Goal: Use online tool/utility: Utilize a website feature to perform a specific function

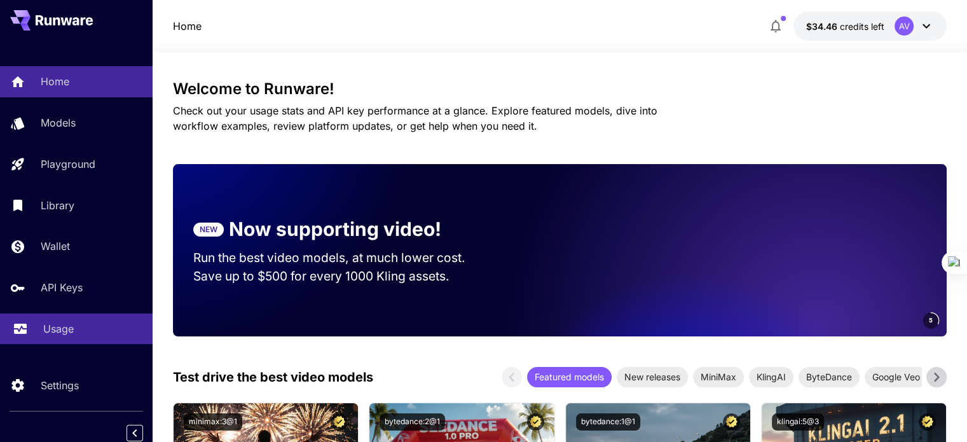
click at [67, 339] on link "Usage" at bounding box center [76, 329] width 153 height 31
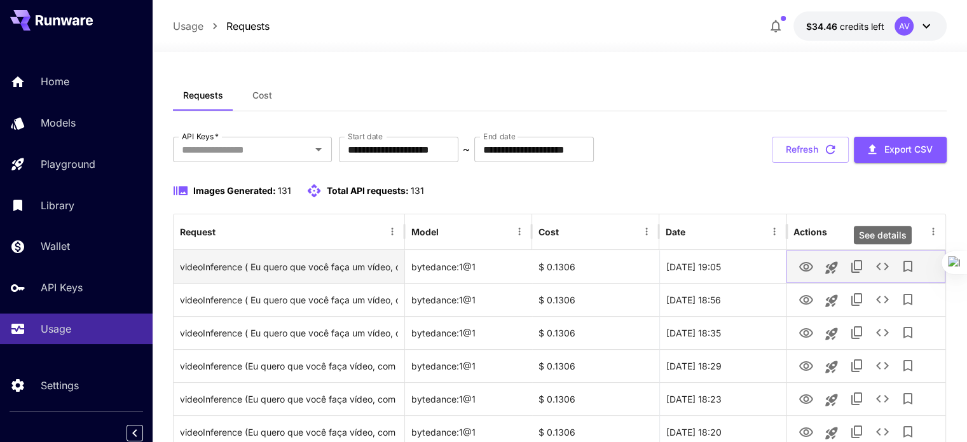
click at [887, 272] on icon "See details" at bounding box center [882, 266] width 15 height 15
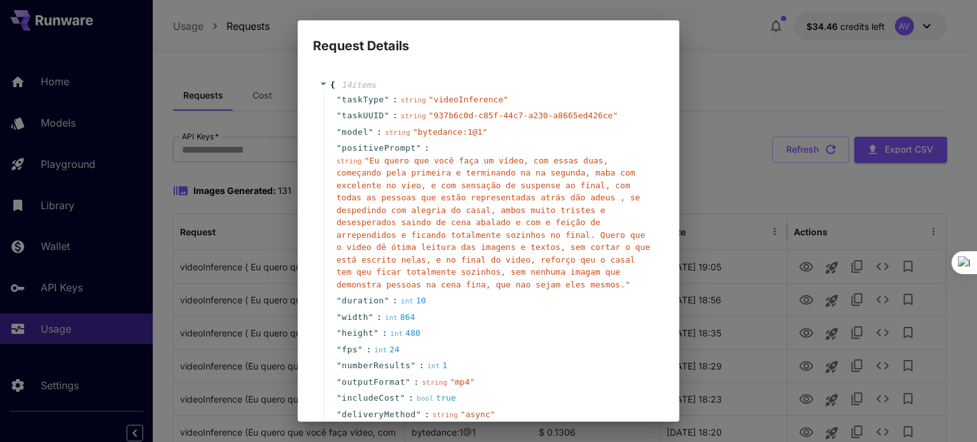
click at [709, 61] on div "Request Details { 14 item s " taskType " : string " videoInference " " taskUUID…" at bounding box center [488, 221] width 977 height 442
click at [328, 78] on div "{ 14 item s " taskType " : string " videoInference " " taskUUID " : string " 93…" at bounding box center [488, 369] width 351 height 606
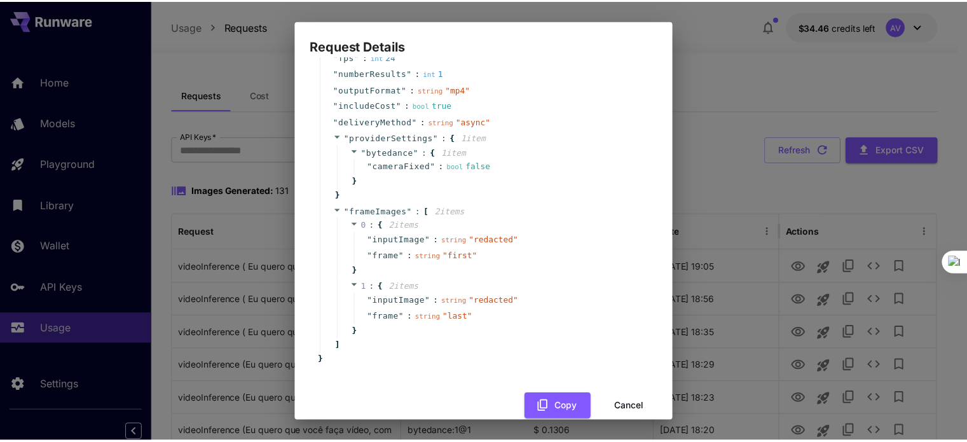
scroll to position [301, 0]
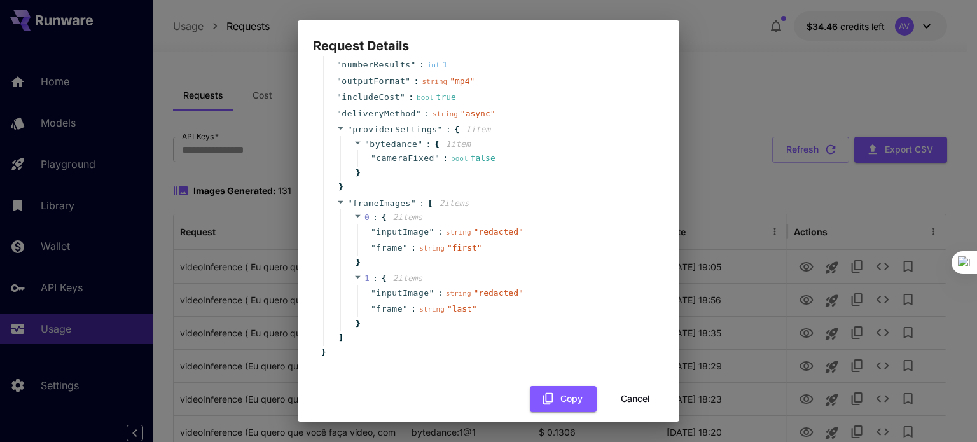
click at [622, 386] on button "Cancel" at bounding box center [635, 399] width 57 height 26
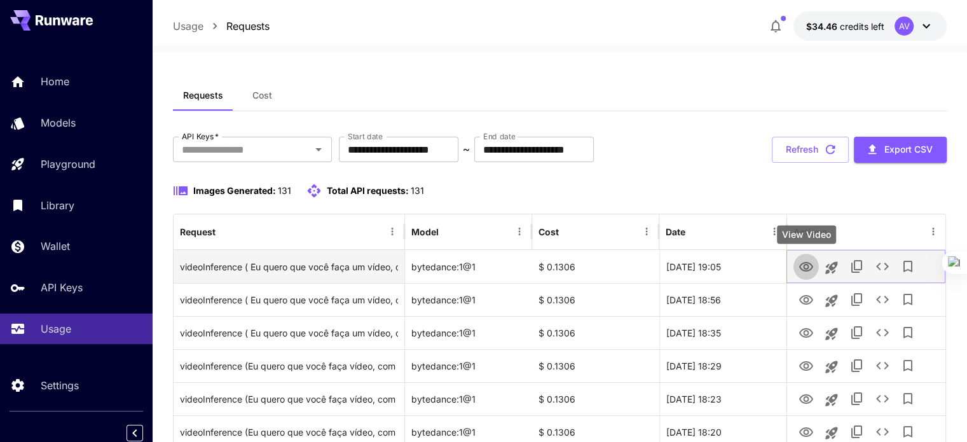
click at [803, 266] on icon "View Video" at bounding box center [806, 267] width 15 height 15
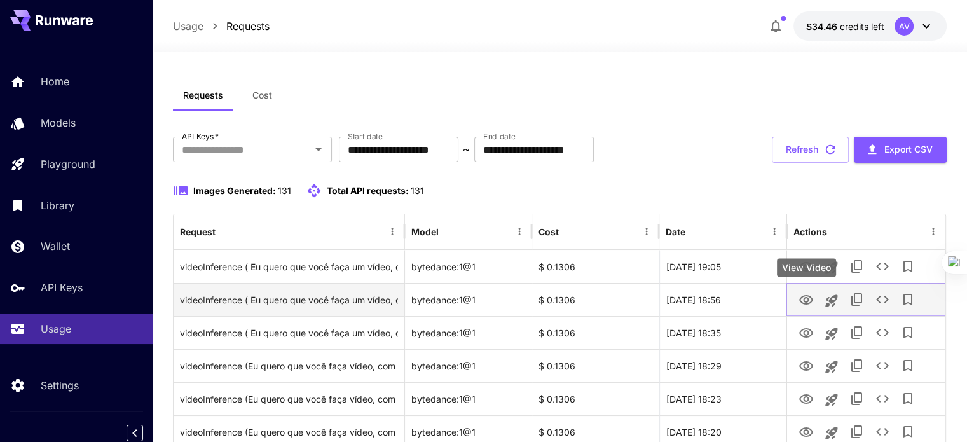
click at [804, 301] on icon "View Video" at bounding box center [806, 300] width 15 height 15
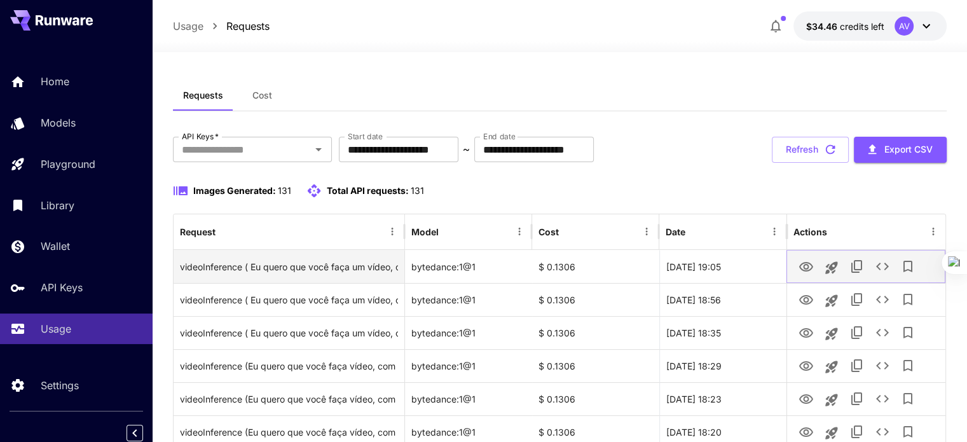
click at [803, 264] on icon "View Video" at bounding box center [806, 267] width 15 height 15
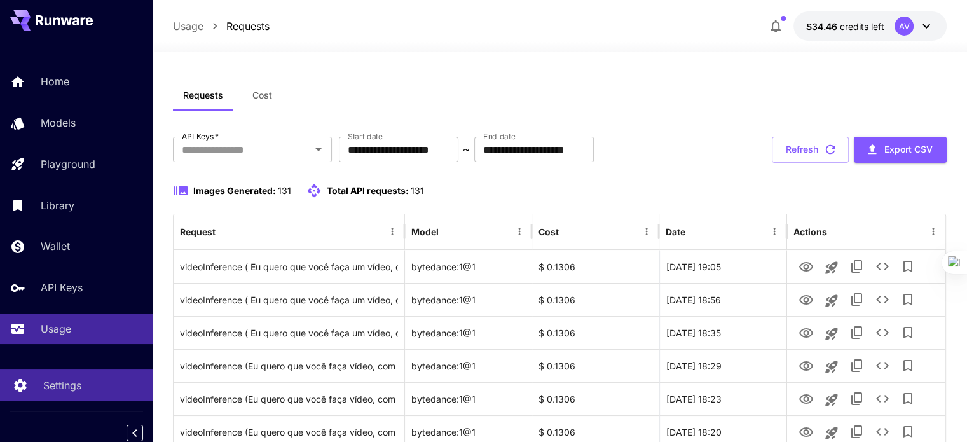
click at [73, 393] on p "Settings" at bounding box center [62, 385] width 38 height 15
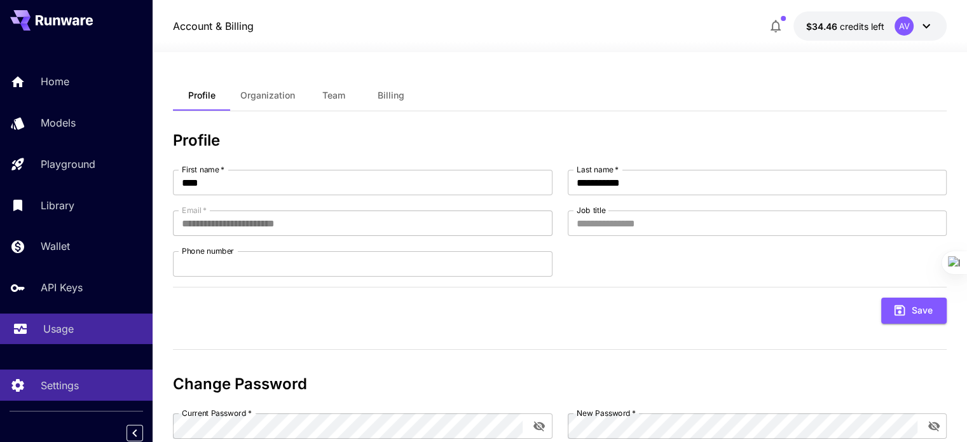
click at [71, 335] on p "Usage" at bounding box center [58, 328] width 31 height 15
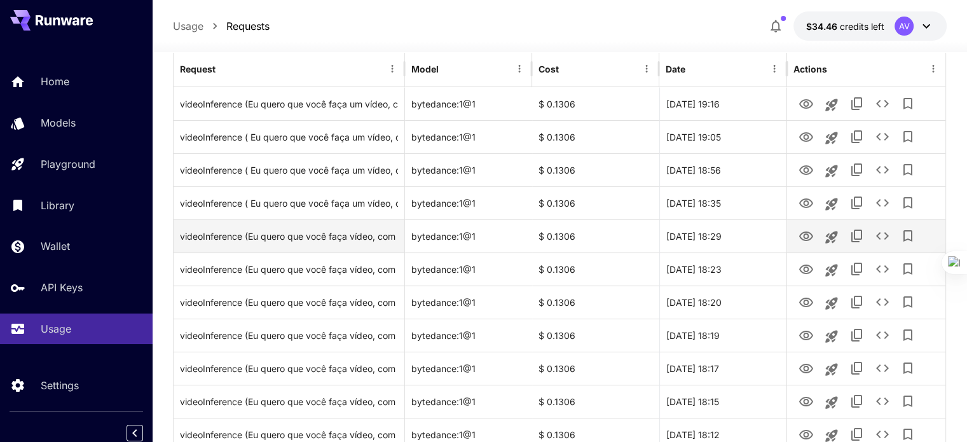
scroll to position [127, 0]
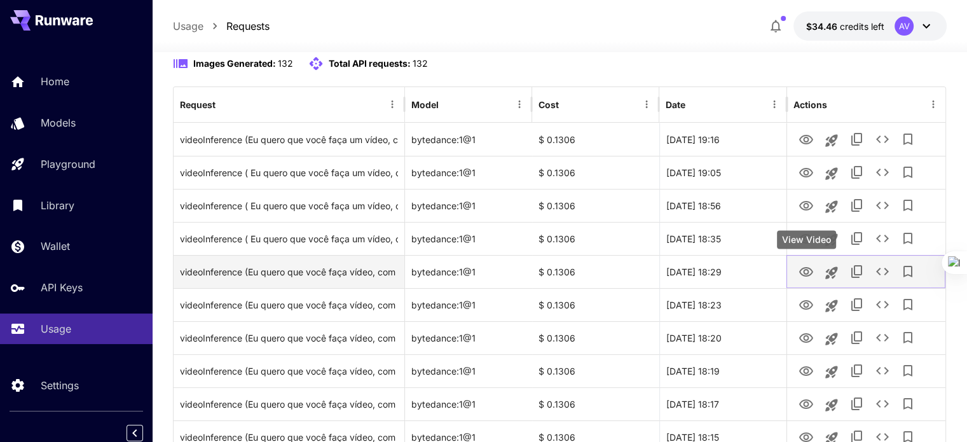
click at [806, 270] on icon "View Video" at bounding box center [806, 272] width 15 height 15
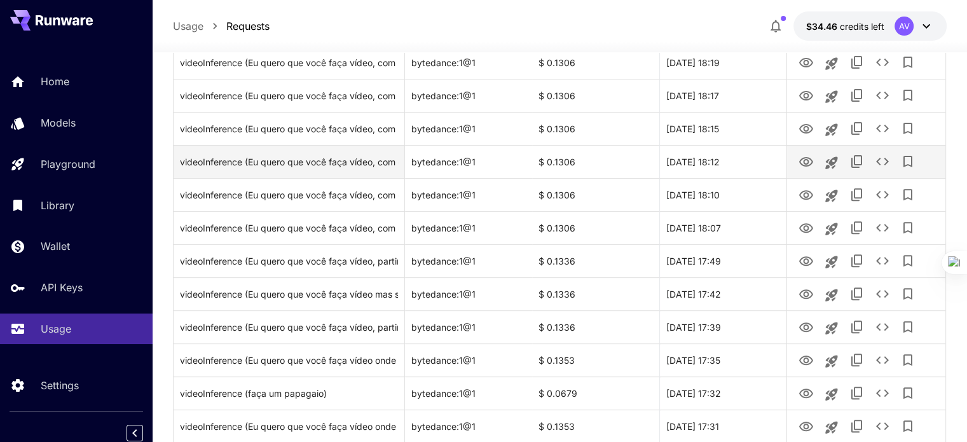
scroll to position [445, 0]
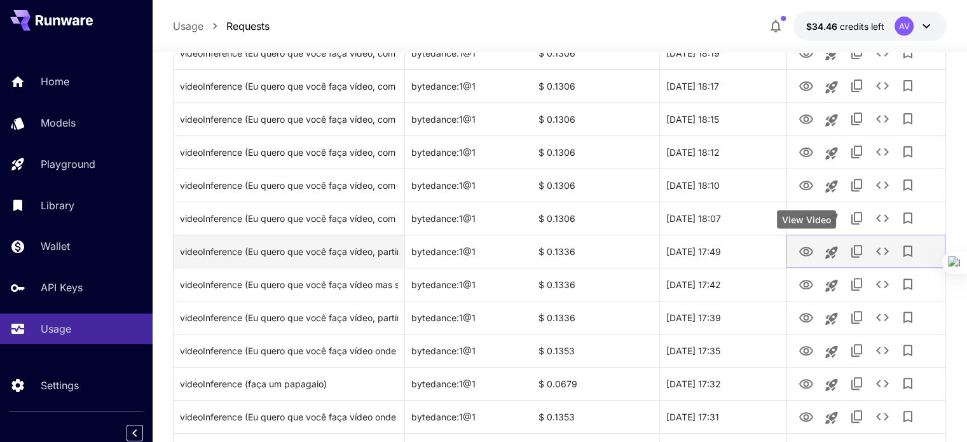
click at [803, 252] on icon "View Video" at bounding box center [806, 251] width 15 height 15
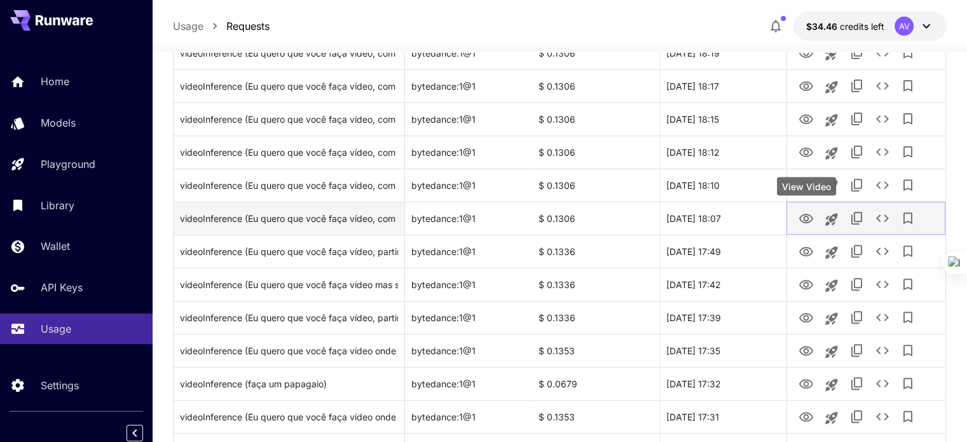
click at [811, 218] on icon "View Video" at bounding box center [806, 218] width 15 height 15
click at [805, 218] on icon "View Video" at bounding box center [806, 218] width 15 height 15
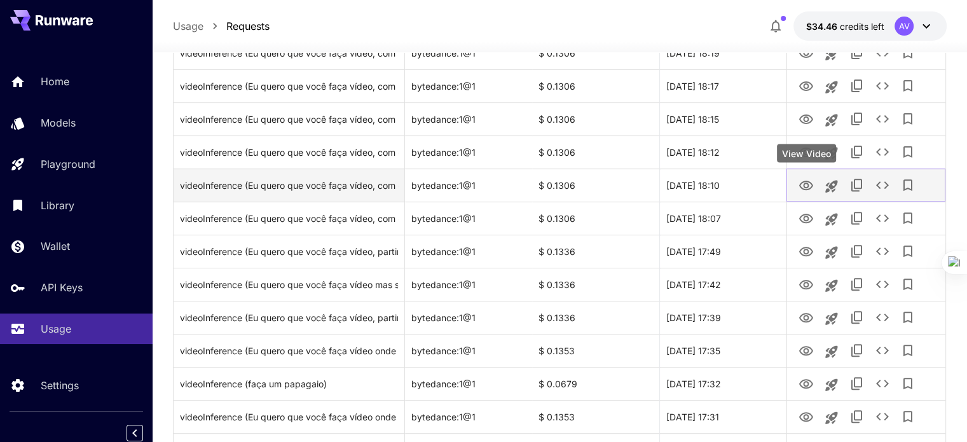
click at [801, 191] on icon "View Video" at bounding box center [806, 185] width 15 height 15
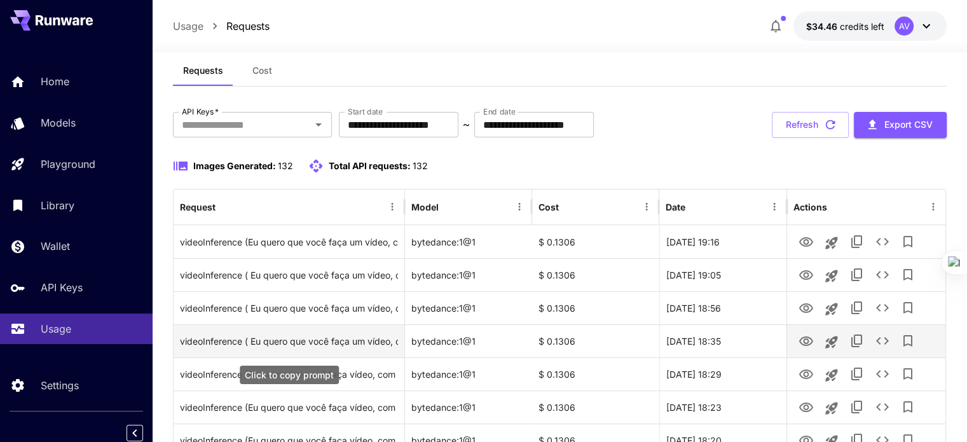
scroll to position [0, 0]
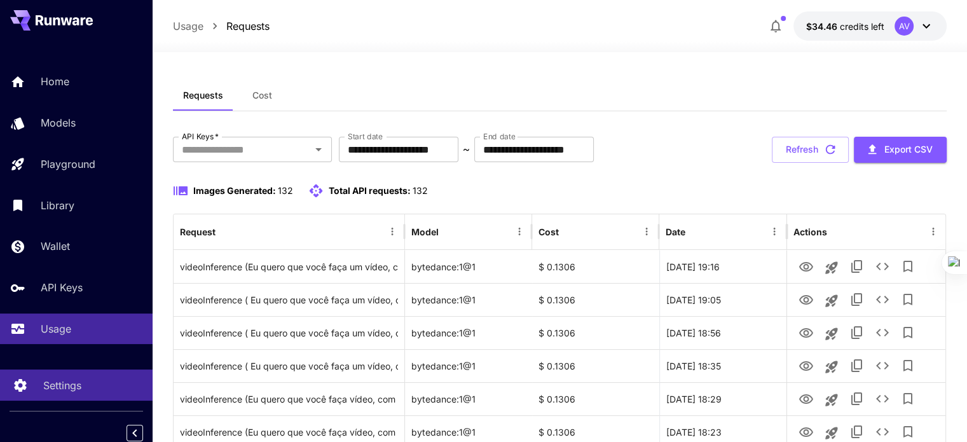
click at [60, 389] on p "Settings" at bounding box center [62, 385] width 38 height 15
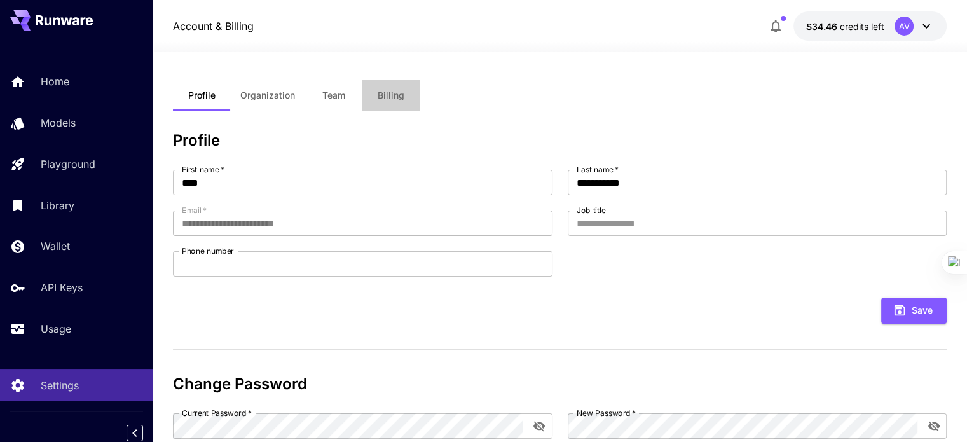
click at [387, 91] on span "Billing" at bounding box center [391, 95] width 27 height 11
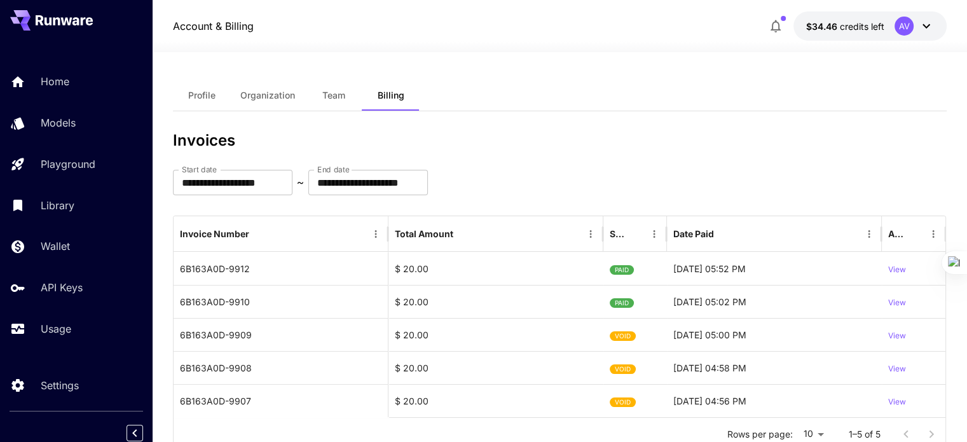
click at [332, 96] on span "Team" at bounding box center [333, 95] width 23 height 11
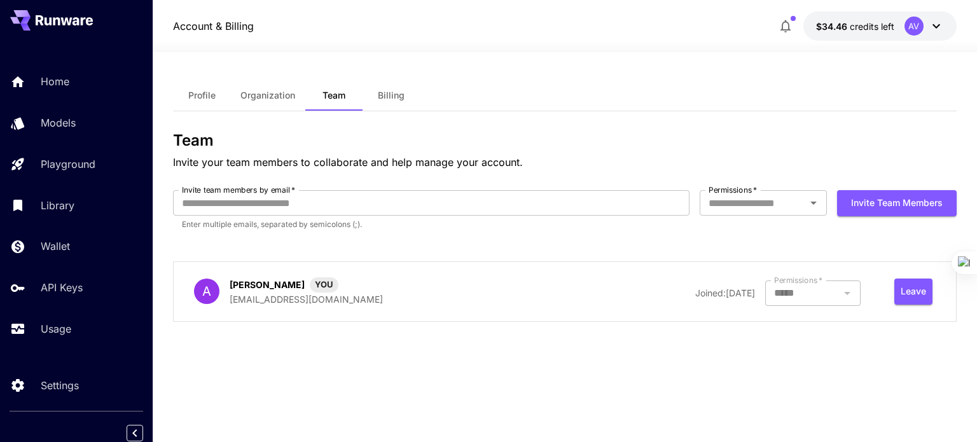
click at [829, 291] on div at bounding box center [812, 292] width 95 height 25
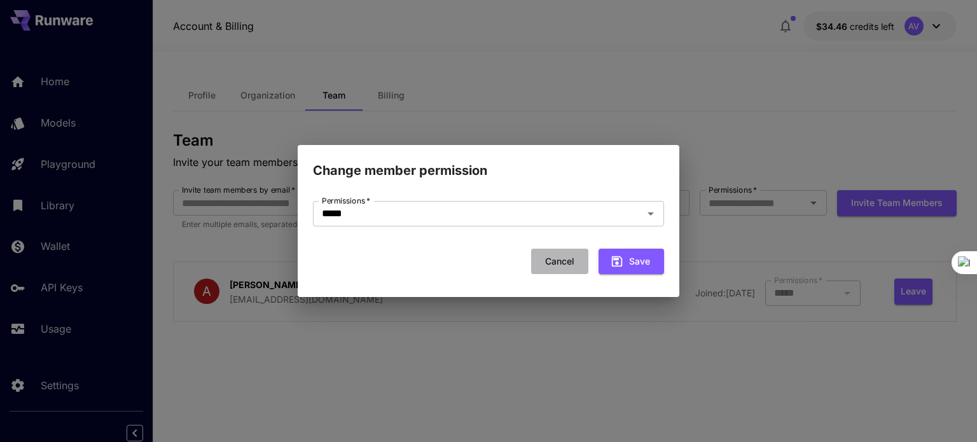
click at [562, 263] on button "Cancel" at bounding box center [559, 262] width 57 height 26
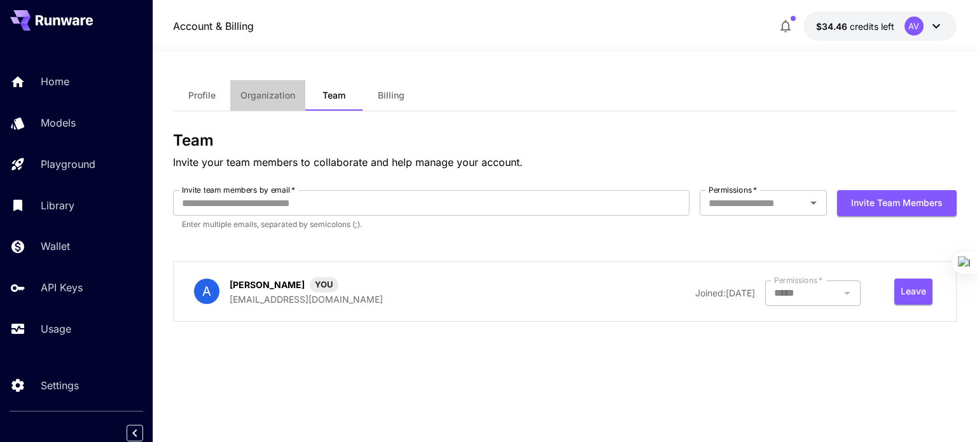
click at [266, 94] on span "Organization" at bounding box center [267, 95] width 55 height 11
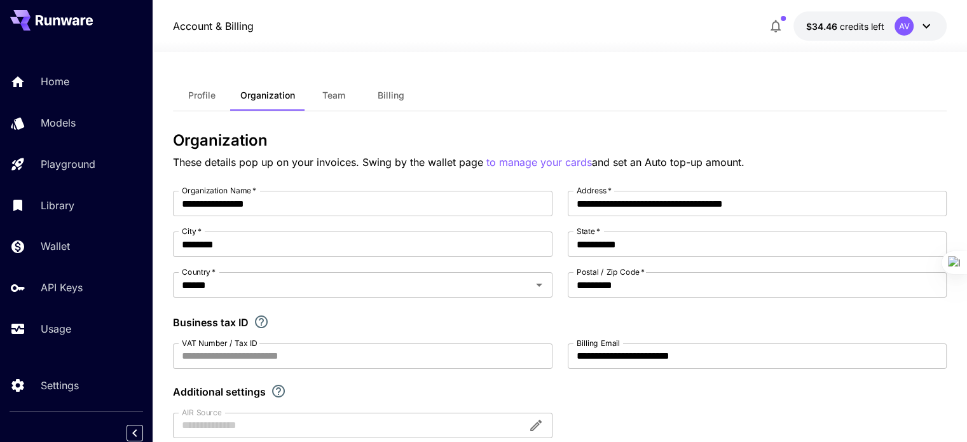
click at [205, 99] on span "Profile" at bounding box center [201, 95] width 27 height 11
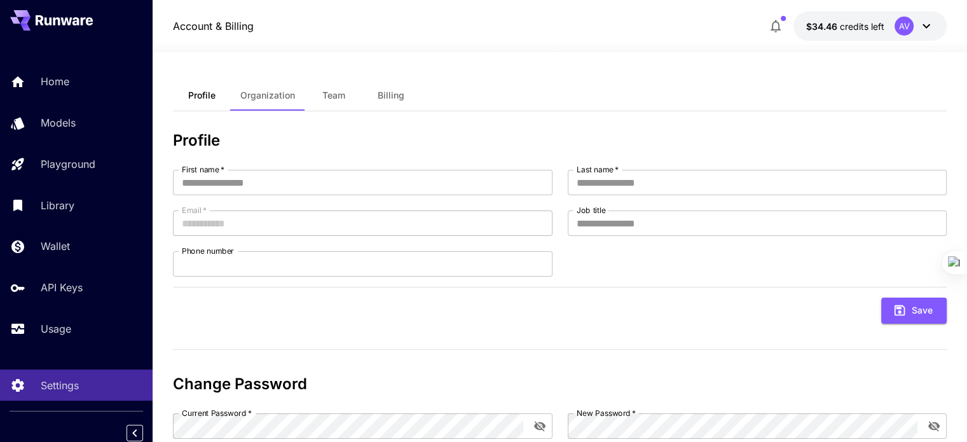
type input "****"
type input "**********"
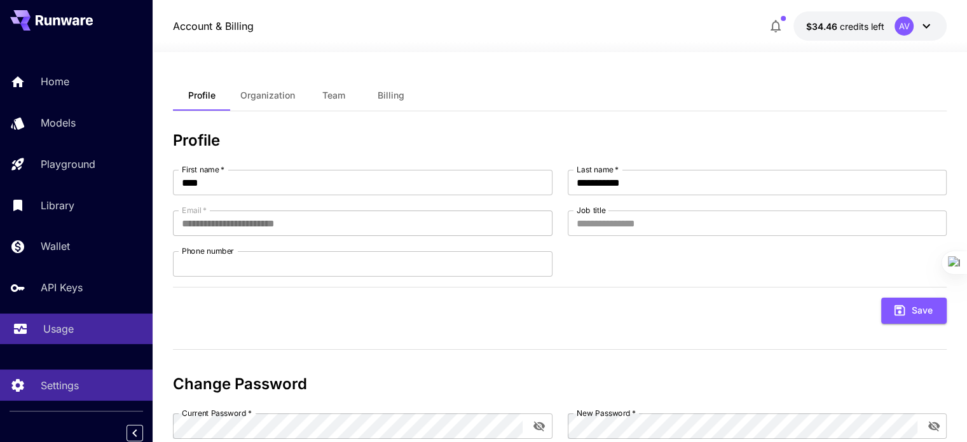
click at [98, 330] on div "Usage" at bounding box center [92, 328] width 99 height 15
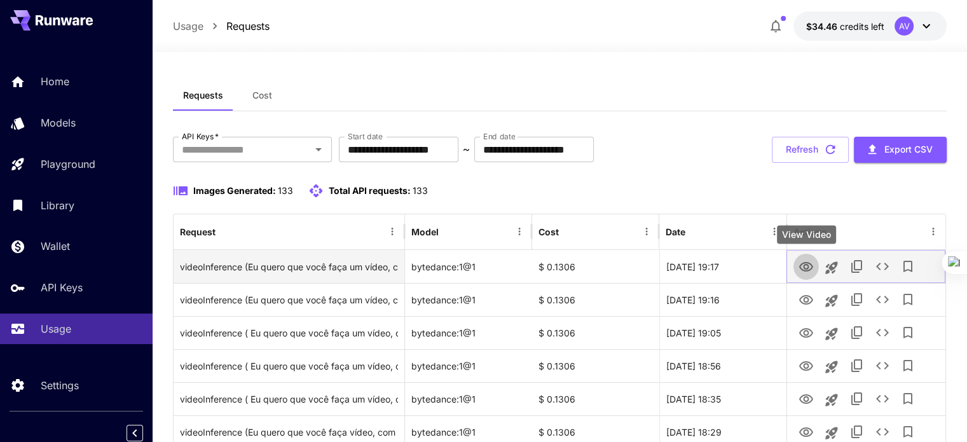
click at [801, 267] on icon "View Video" at bounding box center [806, 267] width 14 height 10
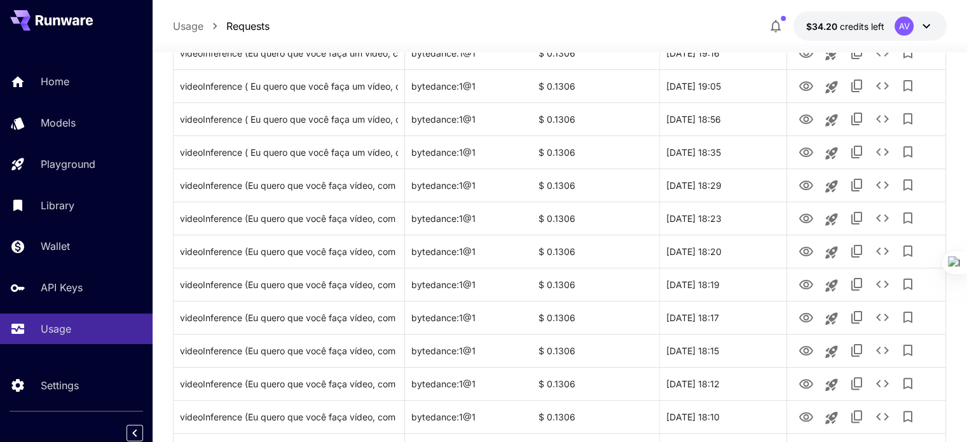
scroll to position [127, 0]
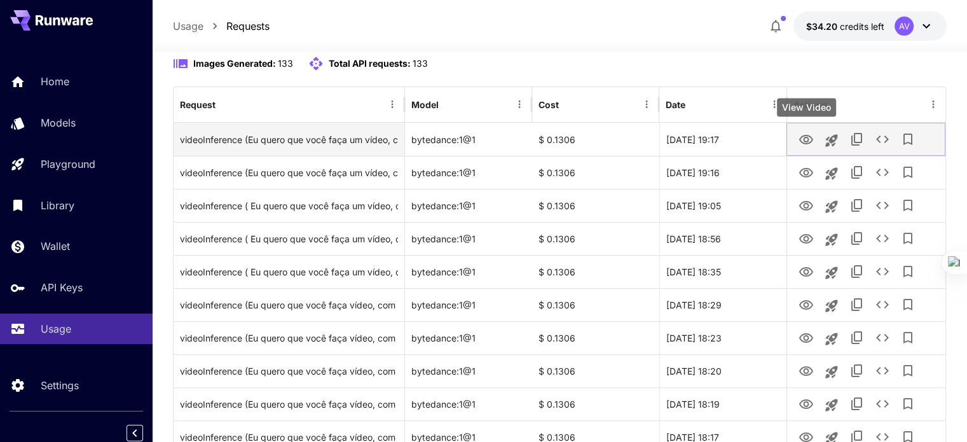
click at [803, 142] on icon "View Video" at bounding box center [806, 140] width 14 height 10
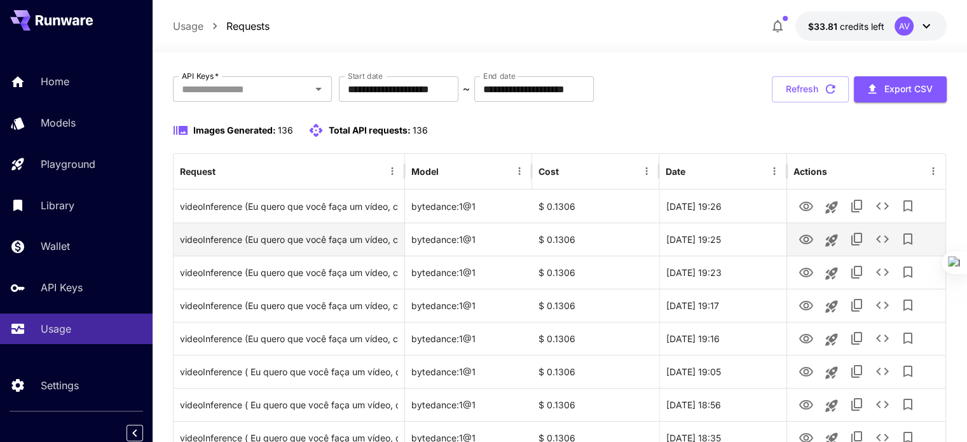
scroll to position [64, 0]
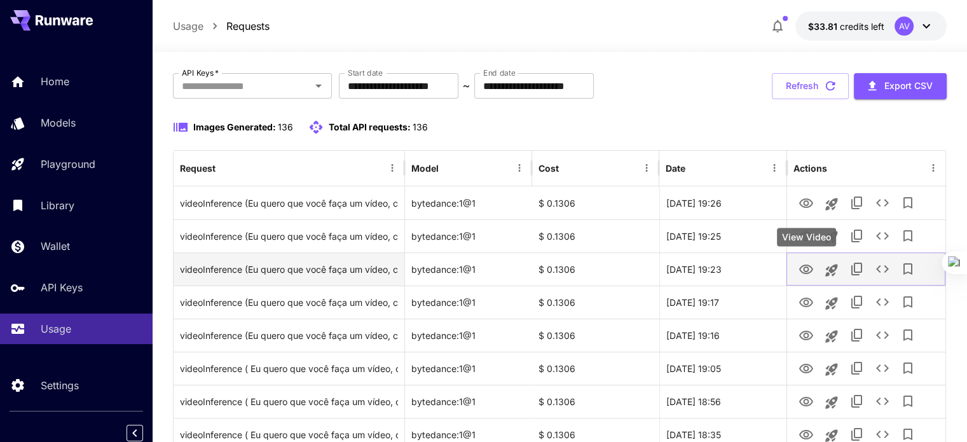
click at [803, 269] on icon "View Video" at bounding box center [806, 269] width 15 height 15
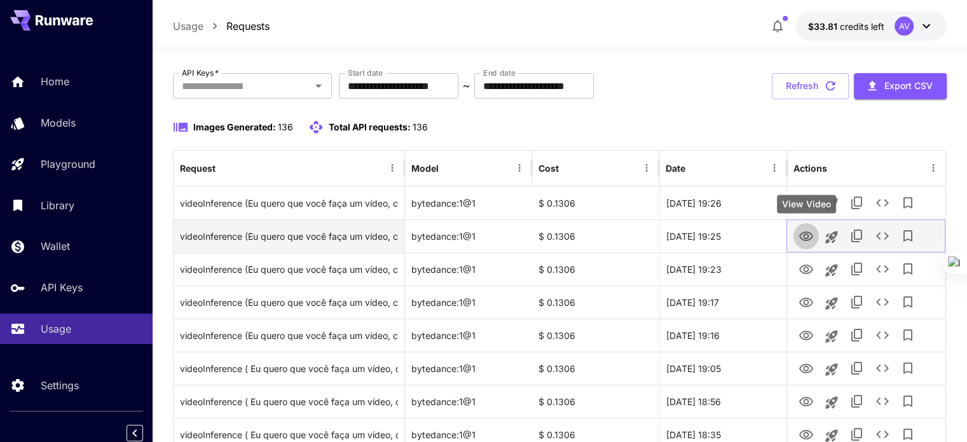
click at [810, 239] on icon "View Video" at bounding box center [806, 236] width 15 height 15
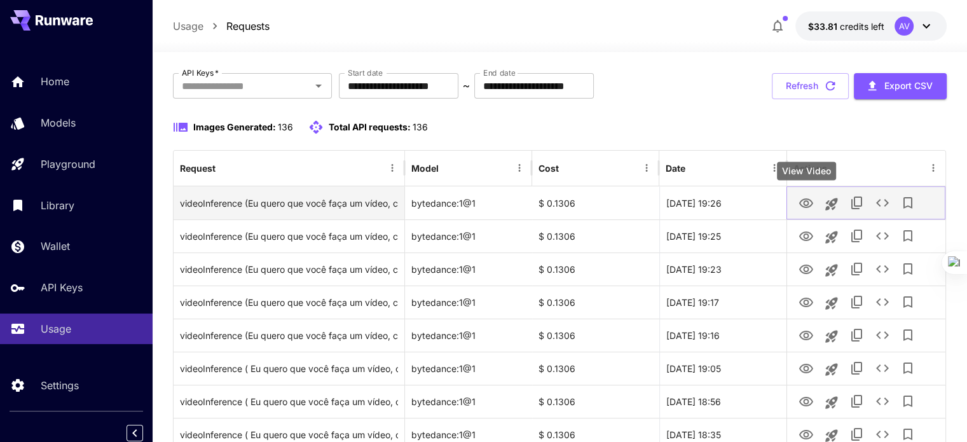
click at [805, 200] on icon "View Video" at bounding box center [806, 203] width 14 height 10
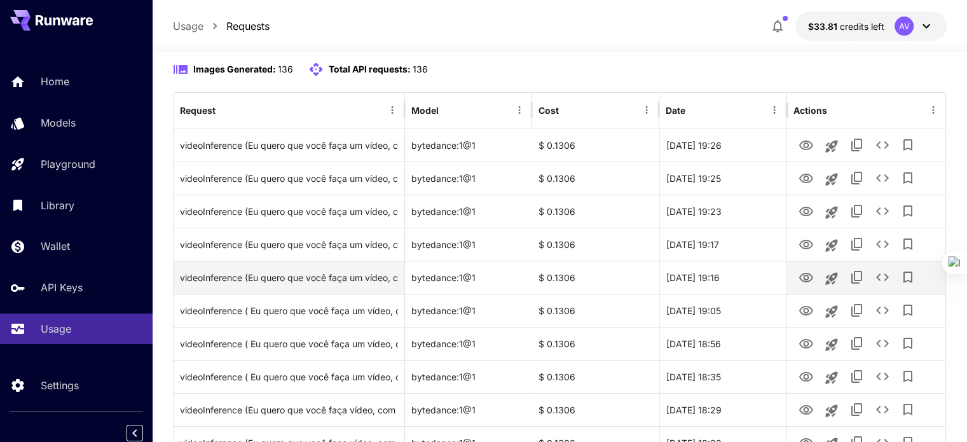
scroll to position [127, 0]
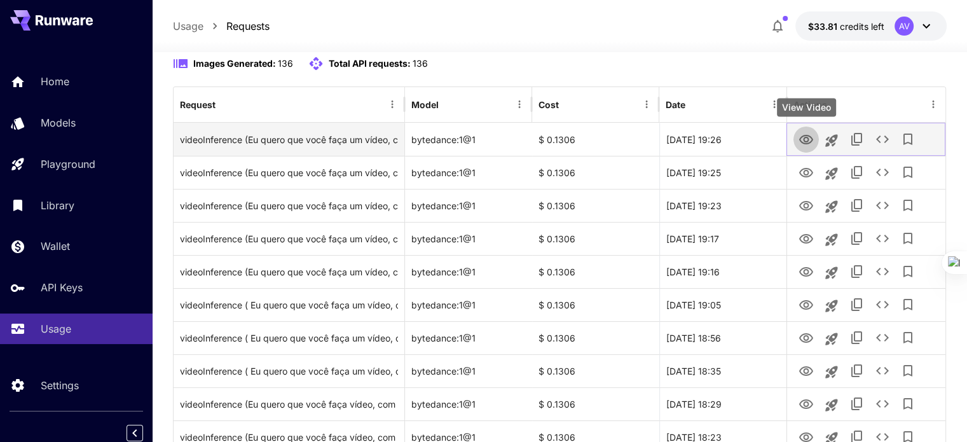
click at [810, 149] on button "View Video" at bounding box center [806, 139] width 25 height 26
click at [803, 141] on icon "View Video" at bounding box center [806, 139] width 15 height 15
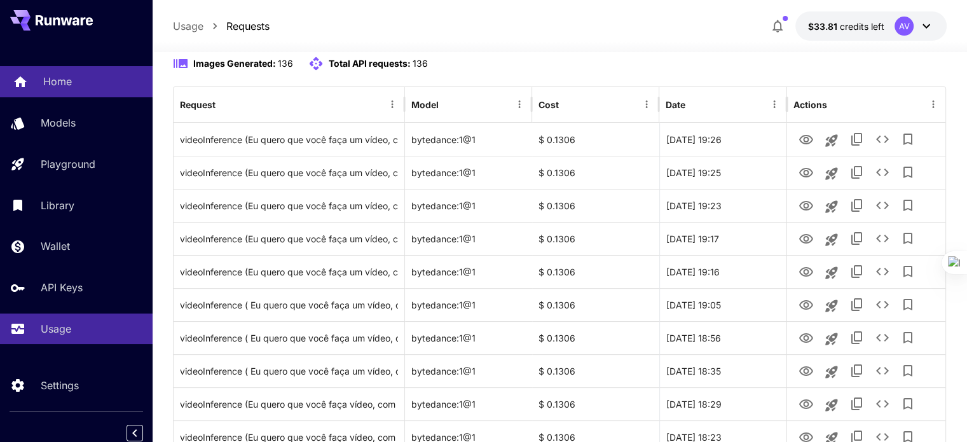
click at [81, 74] on div "Home" at bounding box center [92, 81] width 99 height 15
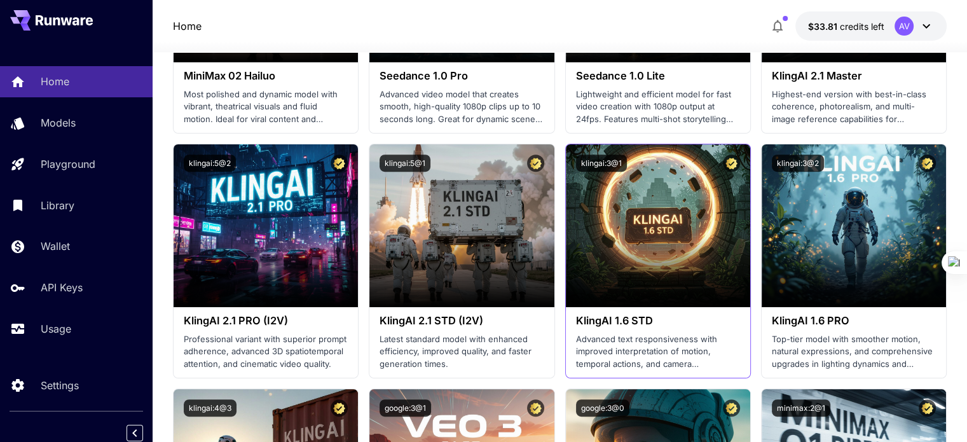
scroll to position [509, 0]
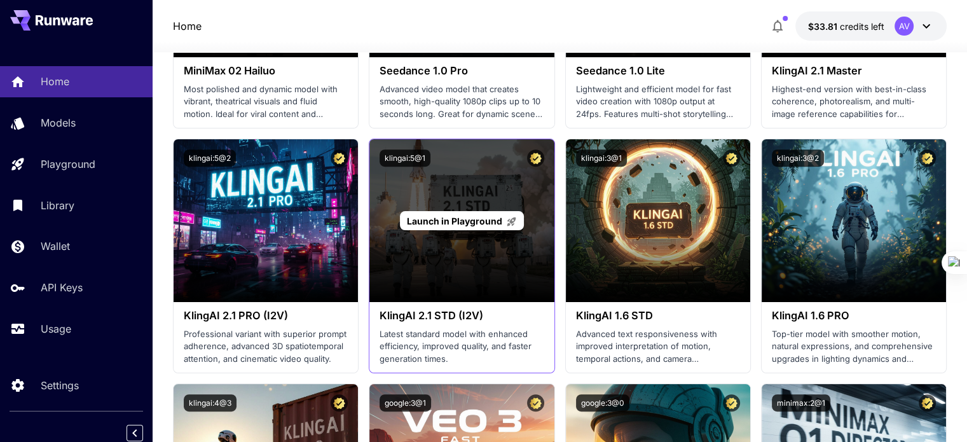
click at [437, 268] on div "Launch in Playground" at bounding box center [462, 220] width 184 height 163
click at [455, 222] on span "Launch in Playground" at bounding box center [454, 221] width 95 height 11
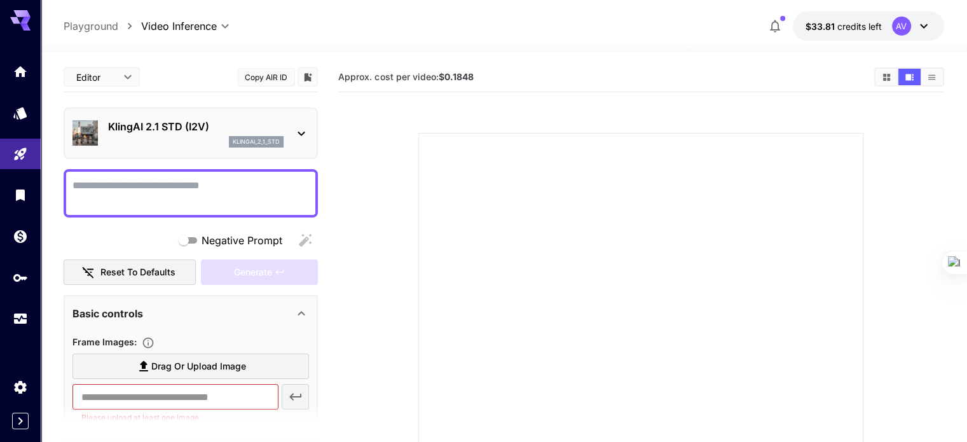
click at [201, 204] on textarea "Negative Prompt" at bounding box center [191, 193] width 237 height 31
type textarea "**********"
click at [294, 176] on div "**********" at bounding box center [191, 193] width 254 height 48
click at [296, 130] on icon at bounding box center [301, 133] width 15 height 15
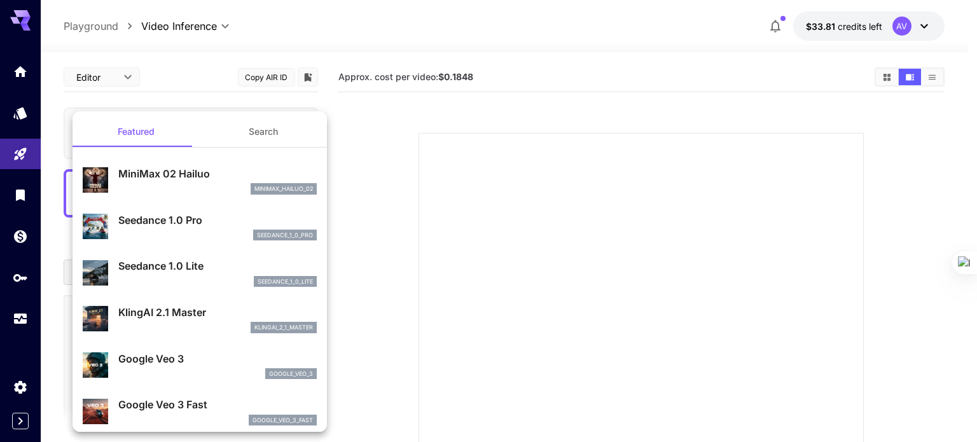
click at [438, 263] on div at bounding box center [488, 221] width 977 height 442
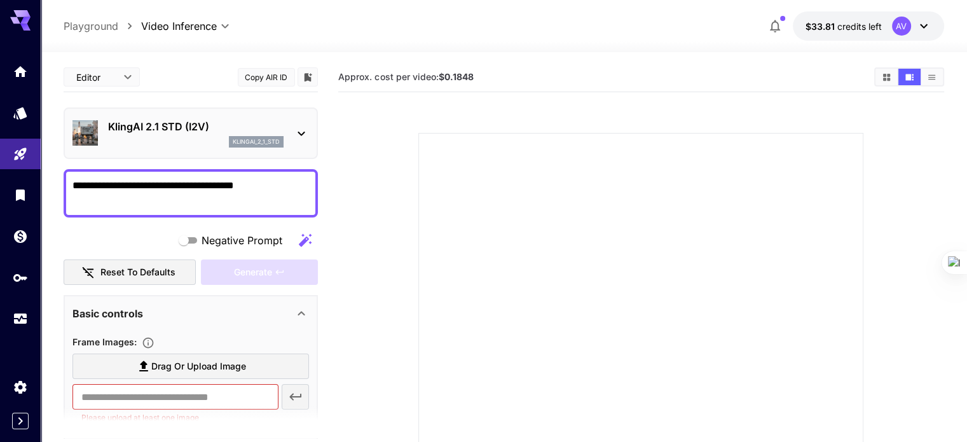
click at [301, 138] on icon at bounding box center [301, 133] width 15 height 15
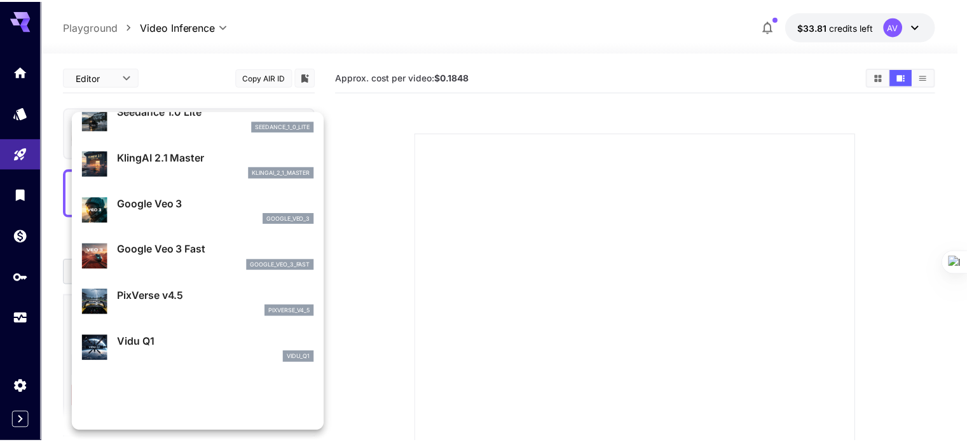
scroll to position [191, 0]
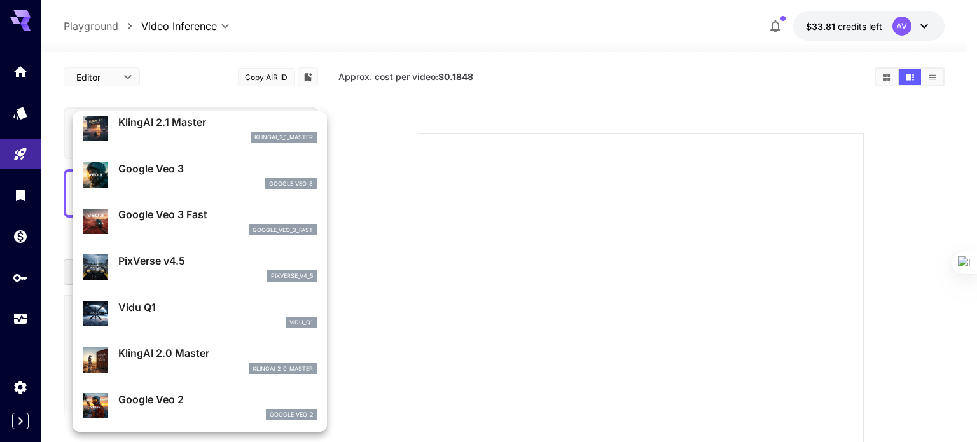
click at [156, 276] on div "pixverse_v4_5" at bounding box center [217, 275] width 198 height 11
type input "**********"
type input "****"
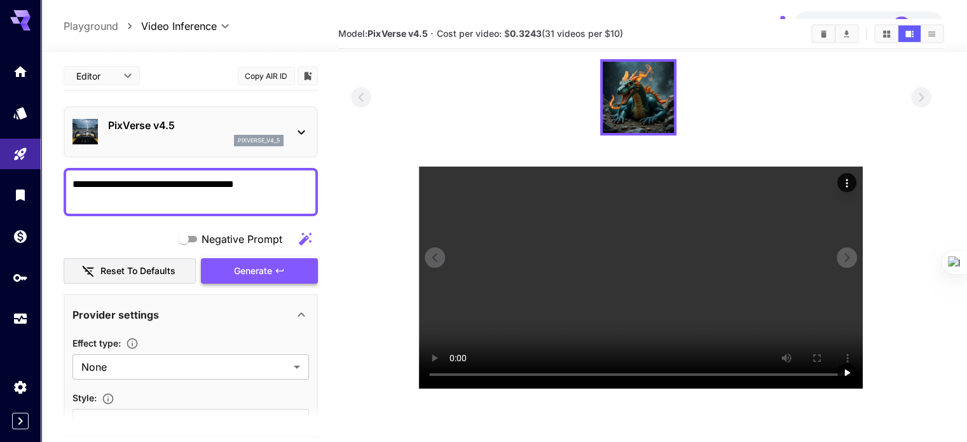
scroll to position [0, 0]
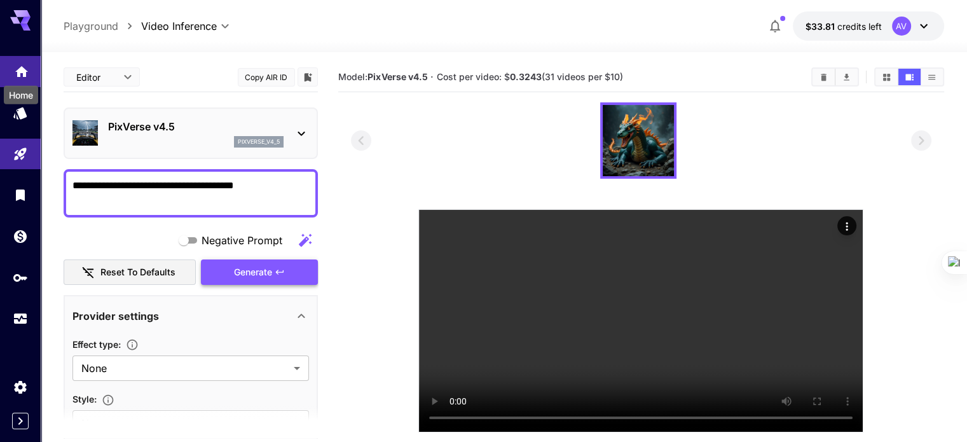
click at [22, 73] on icon "Home" at bounding box center [21, 67] width 15 height 15
